Goal: Task Accomplishment & Management: Use online tool/utility

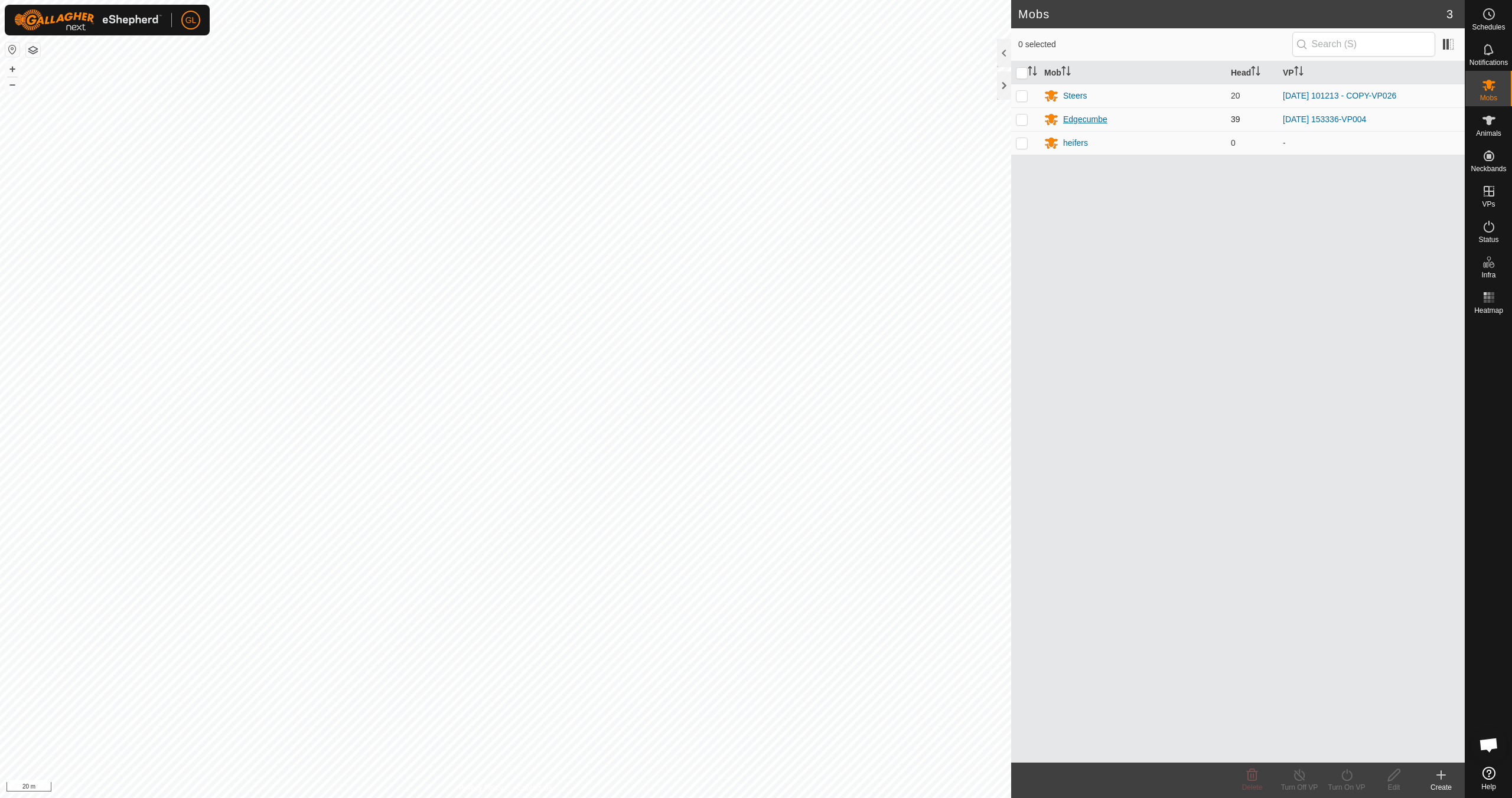
click at [1080, 118] on div "Edgecumbe" at bounding box center [1085, 119] width 44 height 12
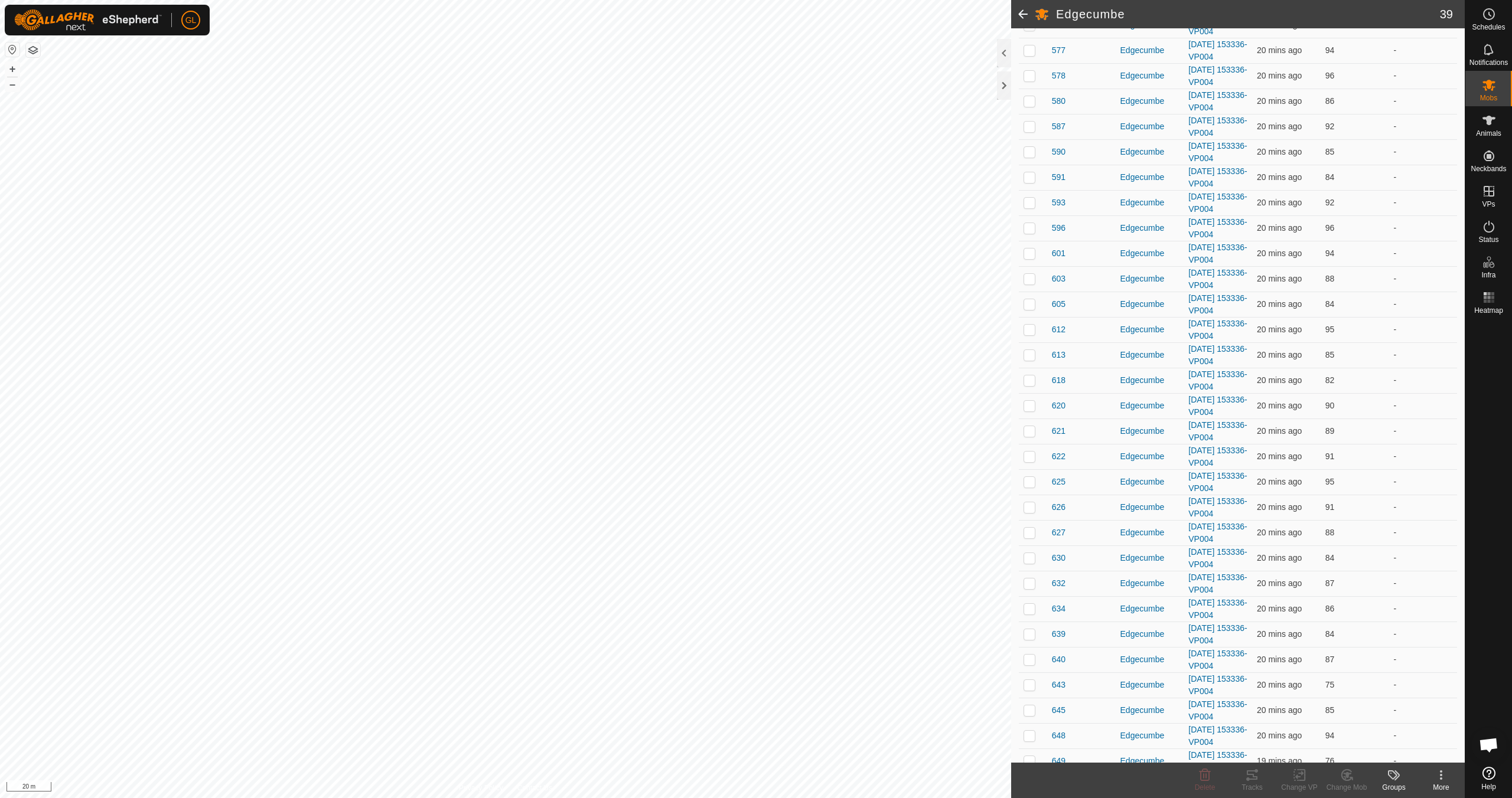
scroll to position [417, 0]
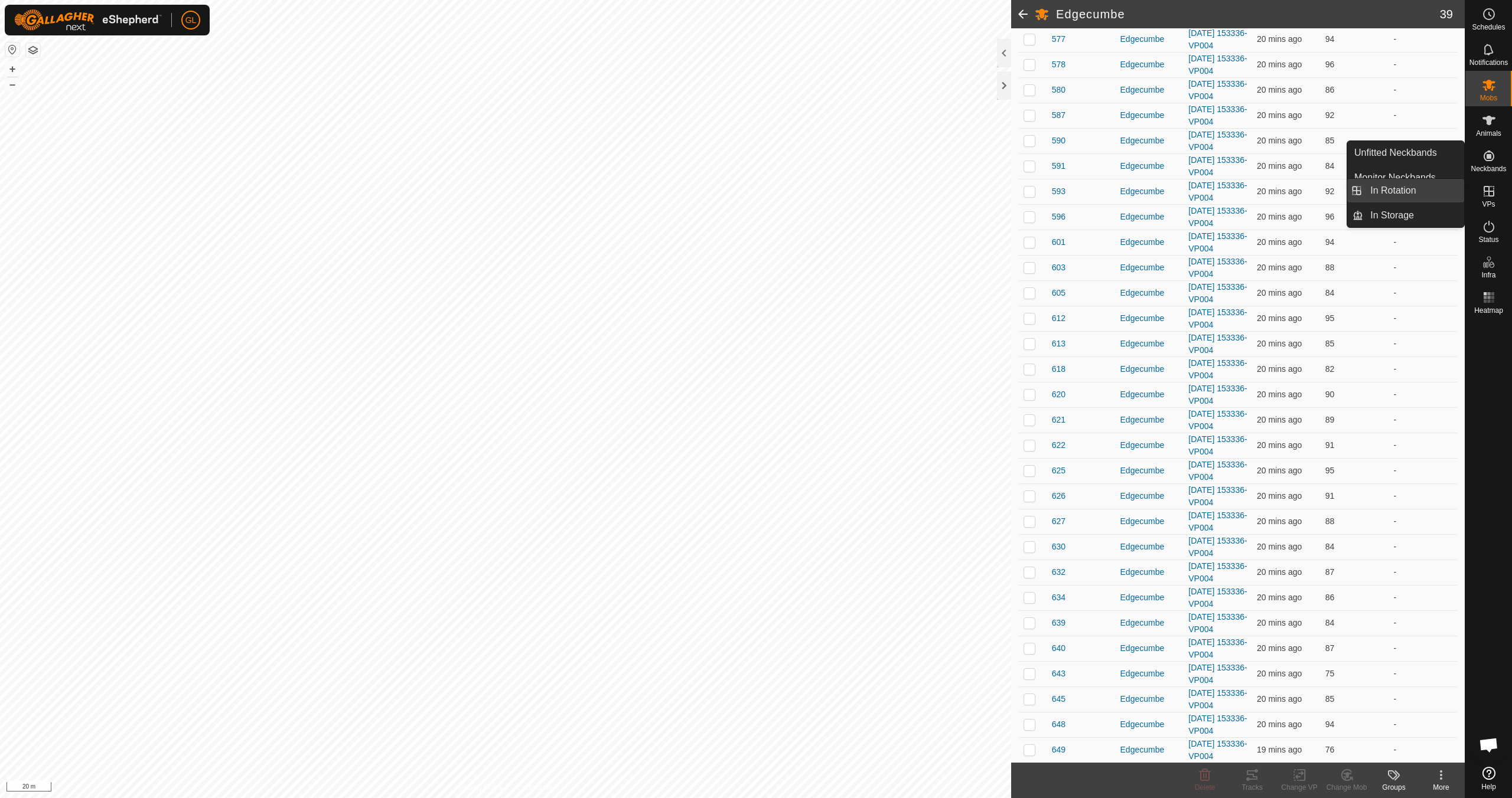
click at [1395, 192] on link "In Rotation" at bounding box center [1413, 190] width 101 height 24
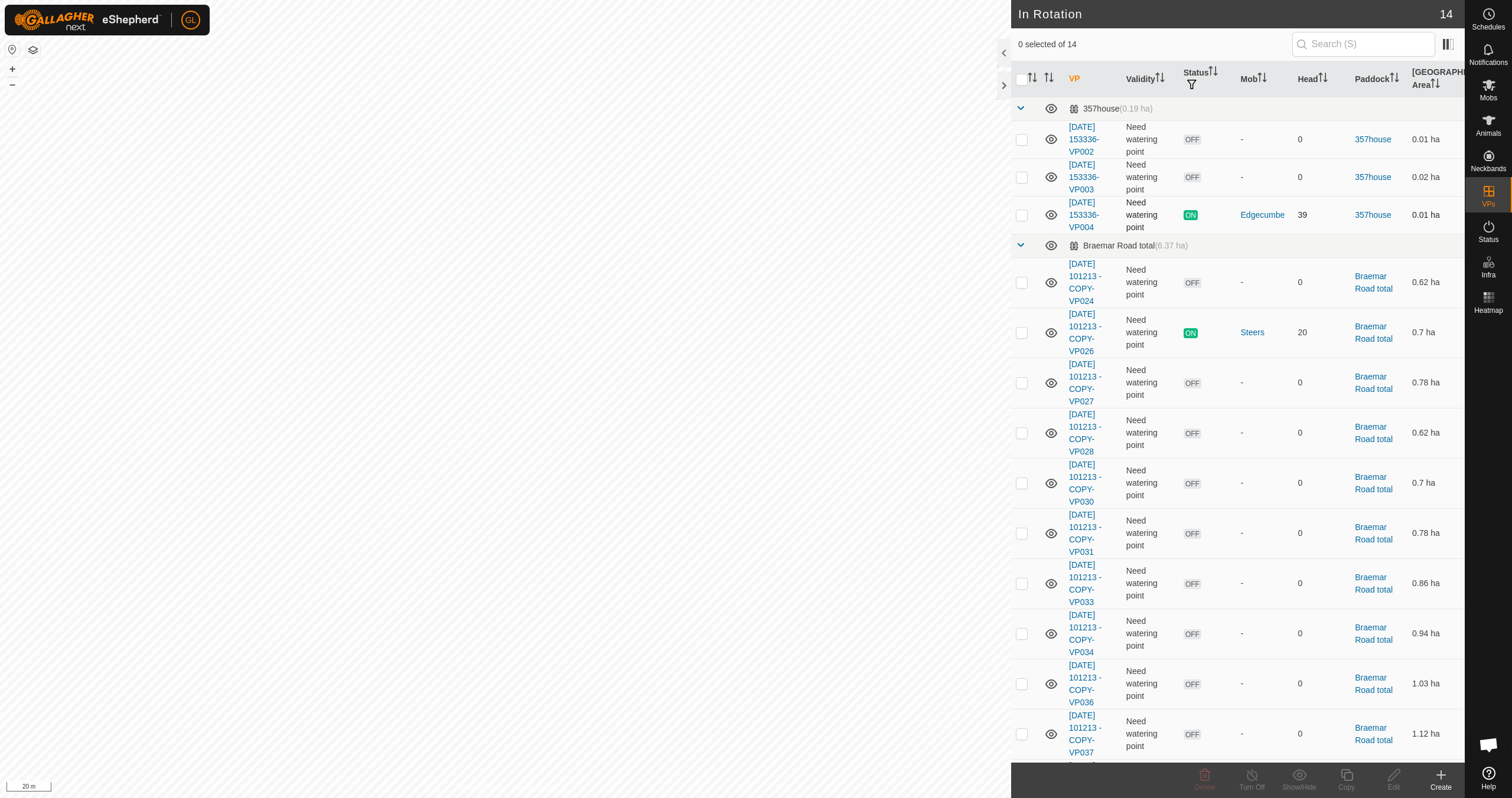
click at [1022, 213] on p-checkbox at bounding box center [1022, 215] width 11 height 10
checkbox input "true"
click at [1346, 779] on icon at bounding box center [1347, 774] width 15 height 14
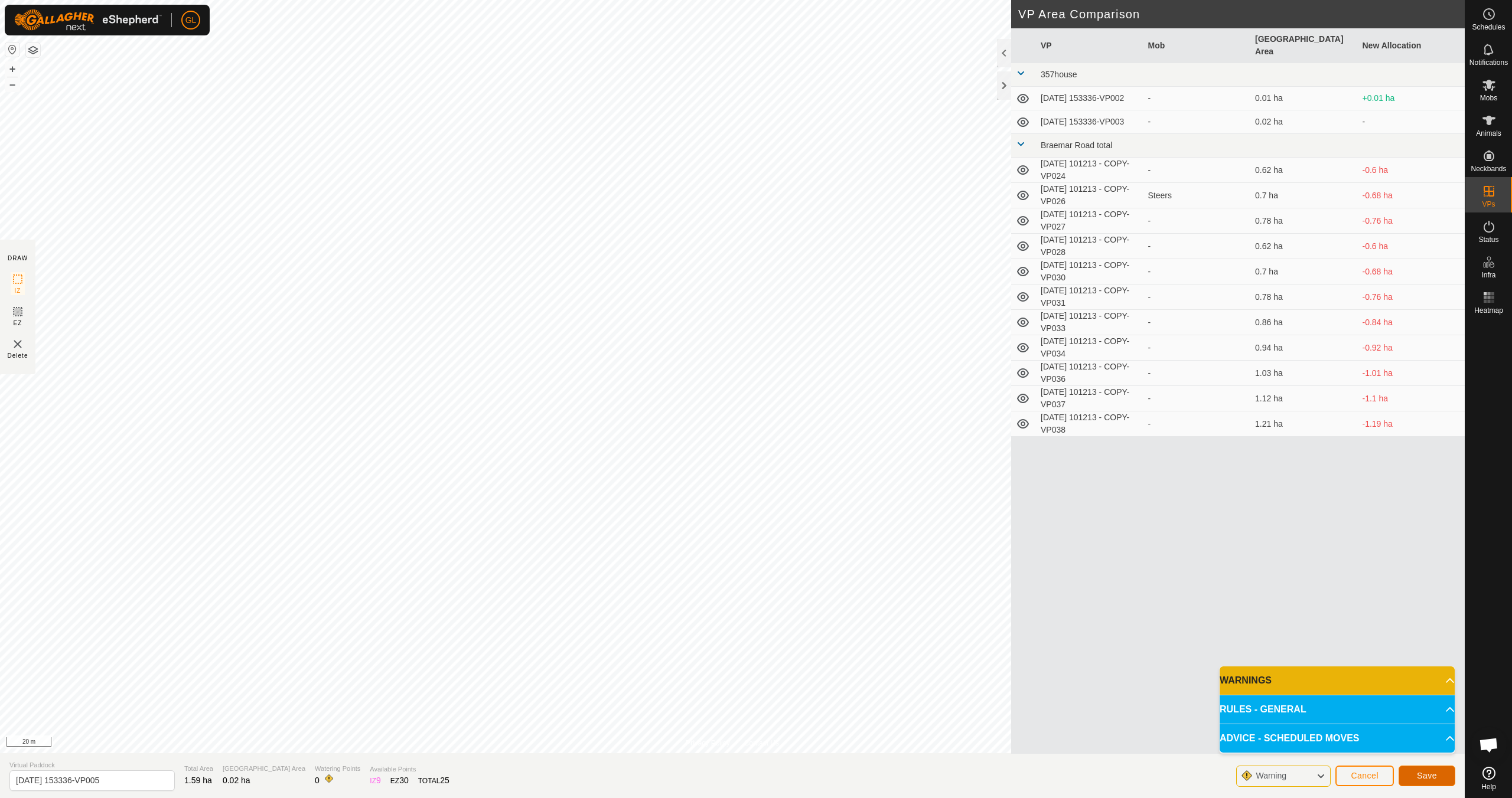
click at [1431, 778] on span "Save" at bounding box center [1426, 776] width 20 height 10
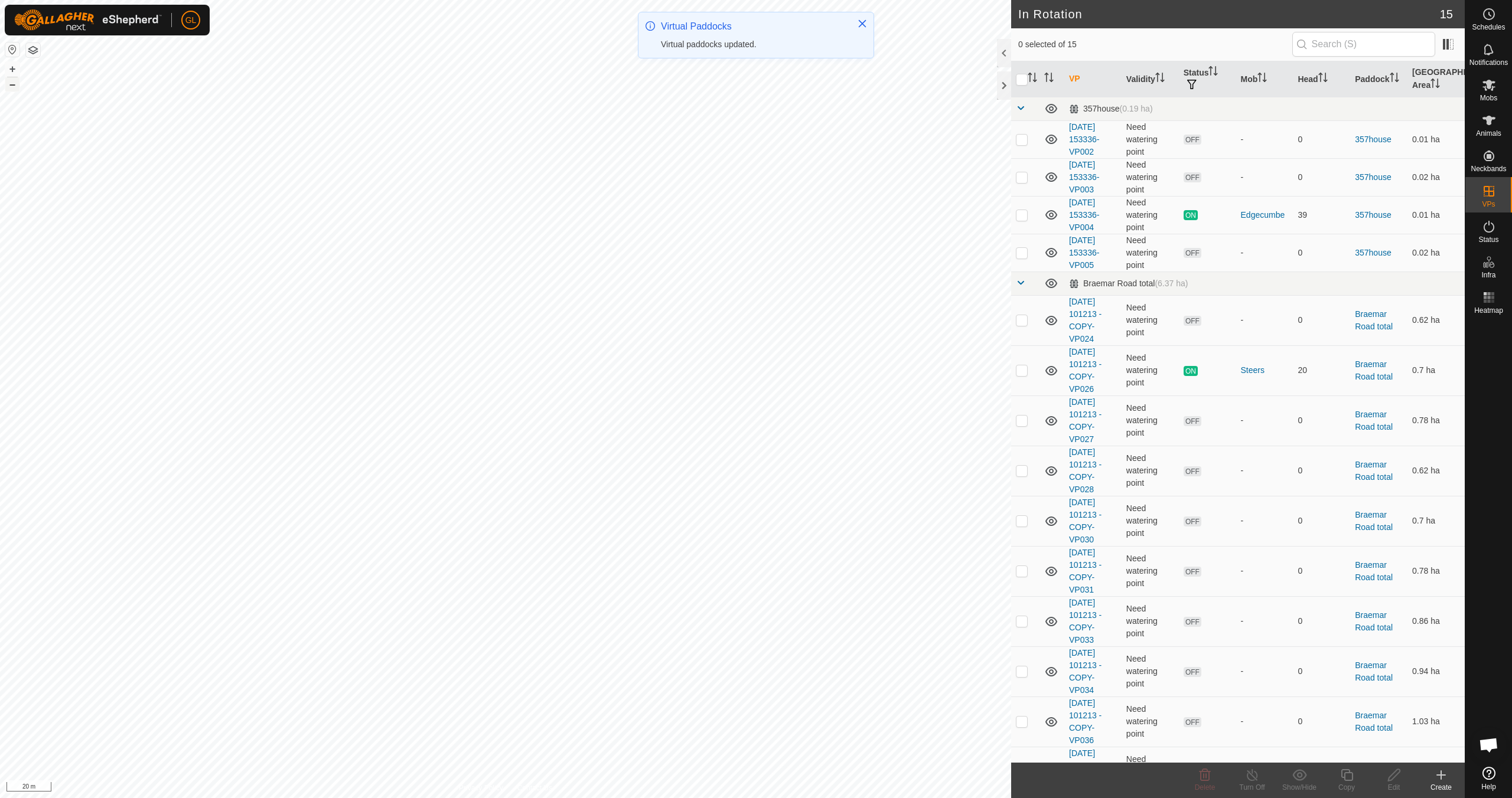
click at [14, 83] on button "–" at bounding box center [12, 84] width 14 height 14
click at [14, 82] on button "–" at bounding box center [12, 84] width 14 height 14
click at [15, 82] on button "–" at bounding box center [12, 84] width 14 height 14
click at [13, 86] on button "–" at bounding box center [12, 84] width 14 height 14
